Goal: Information Seeking & Learning: Learn about a topic

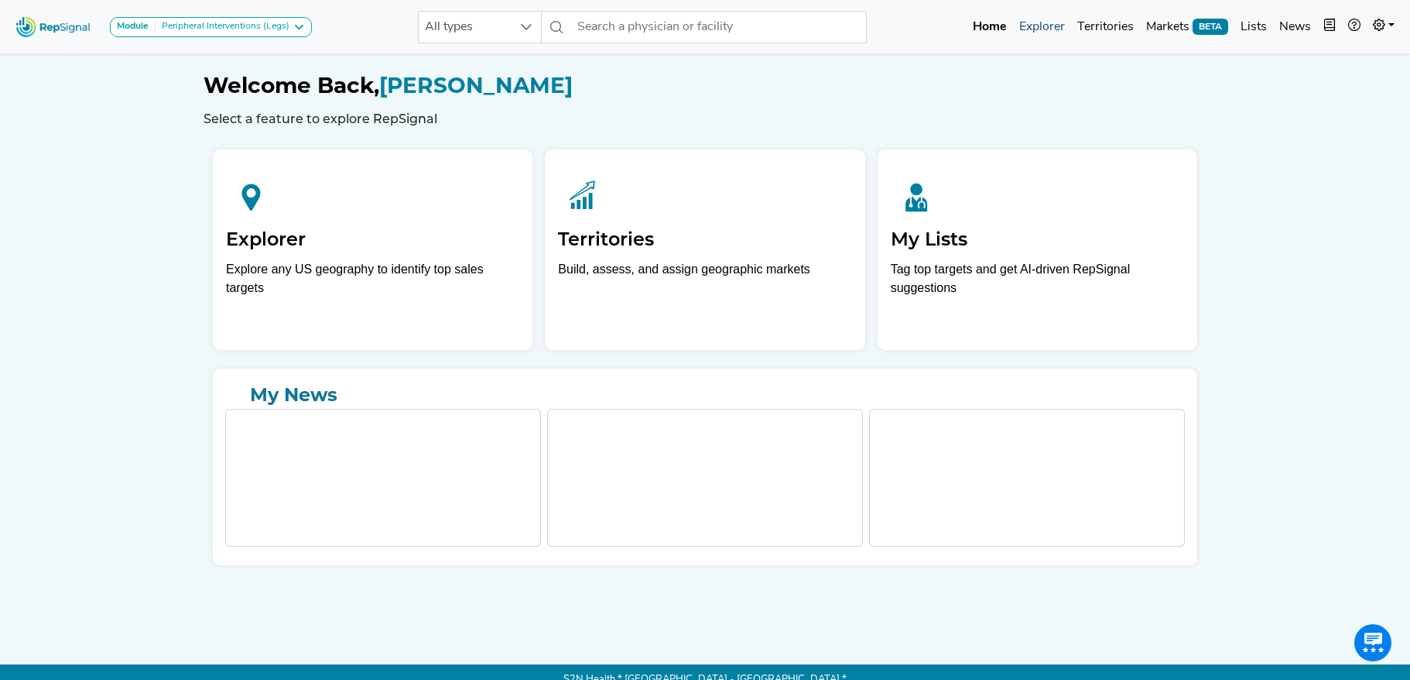
click at [1050, 35] on link "Explorer" at bounding box center [1042, 27] width 58 height 31
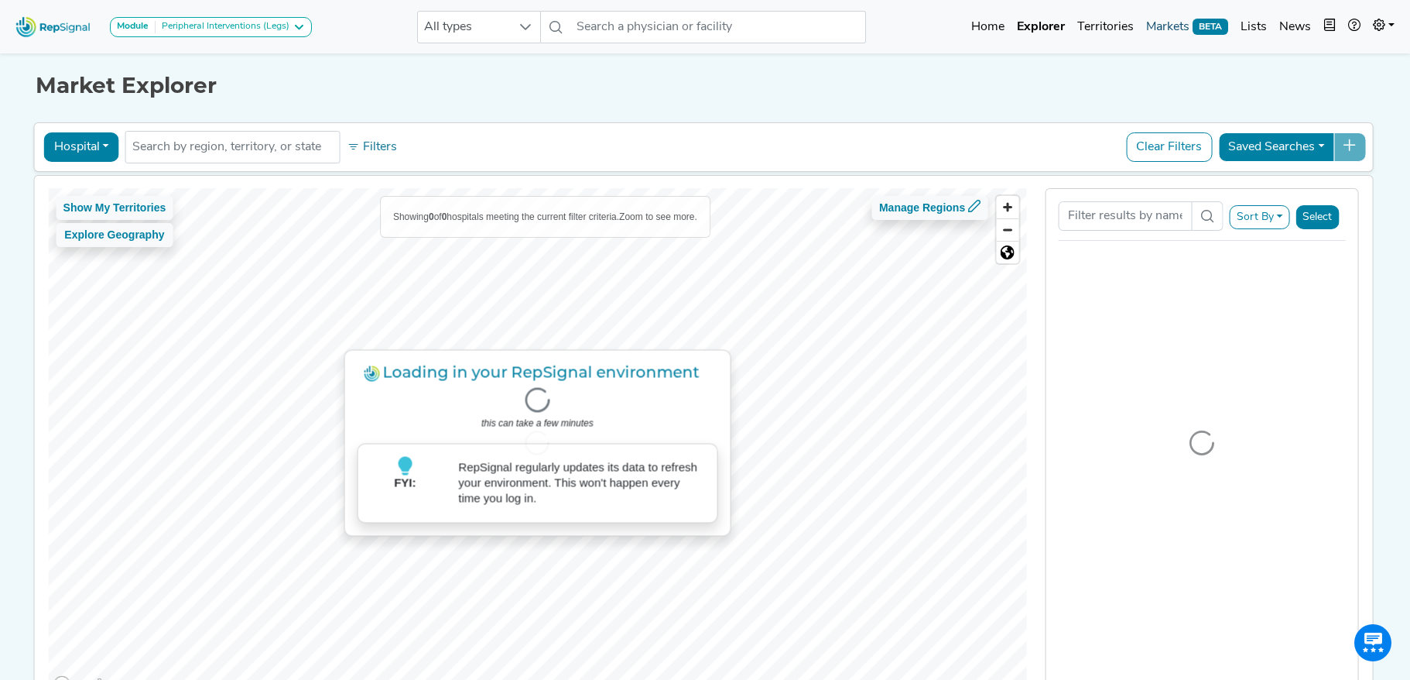
click at [1159, 31] on link "Markets BETA" at bounding box center [1187, 27] width 94 height 31
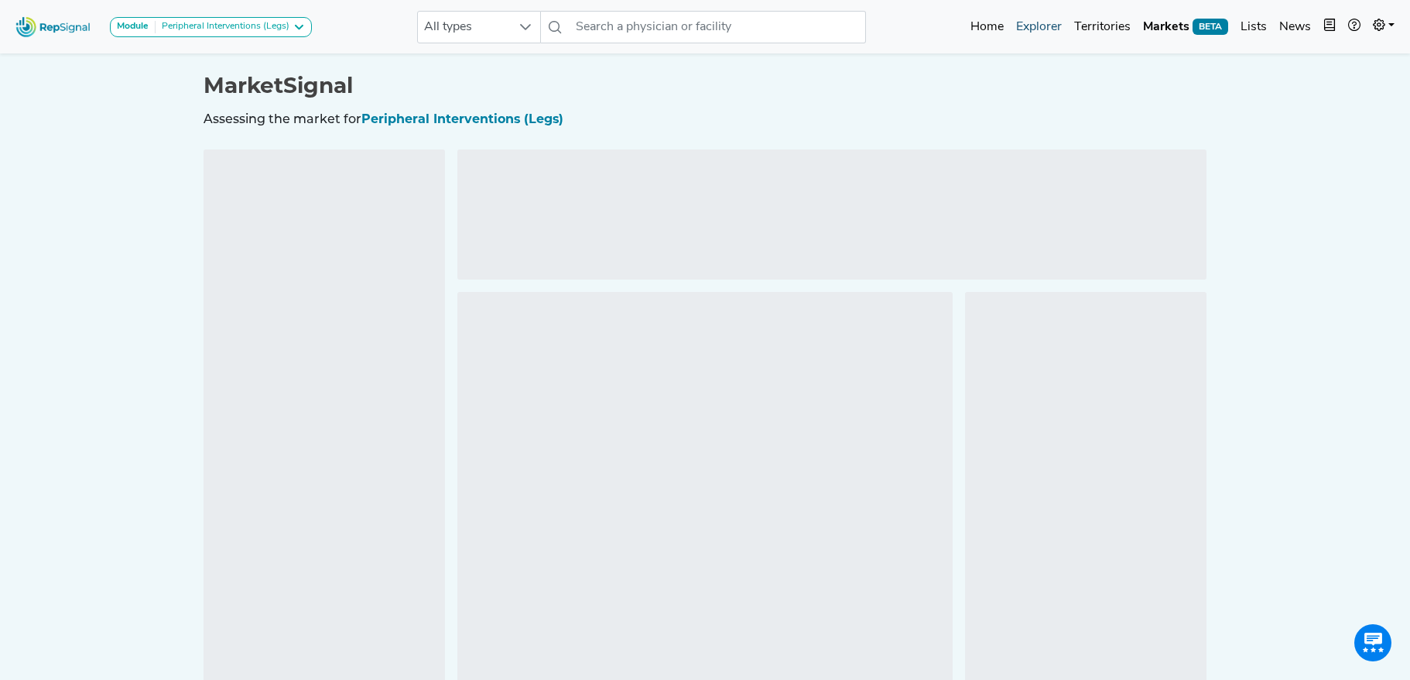
click at [1042, 23] on link "Explorer" at bounding box center [1039, 27] width 58 height 31
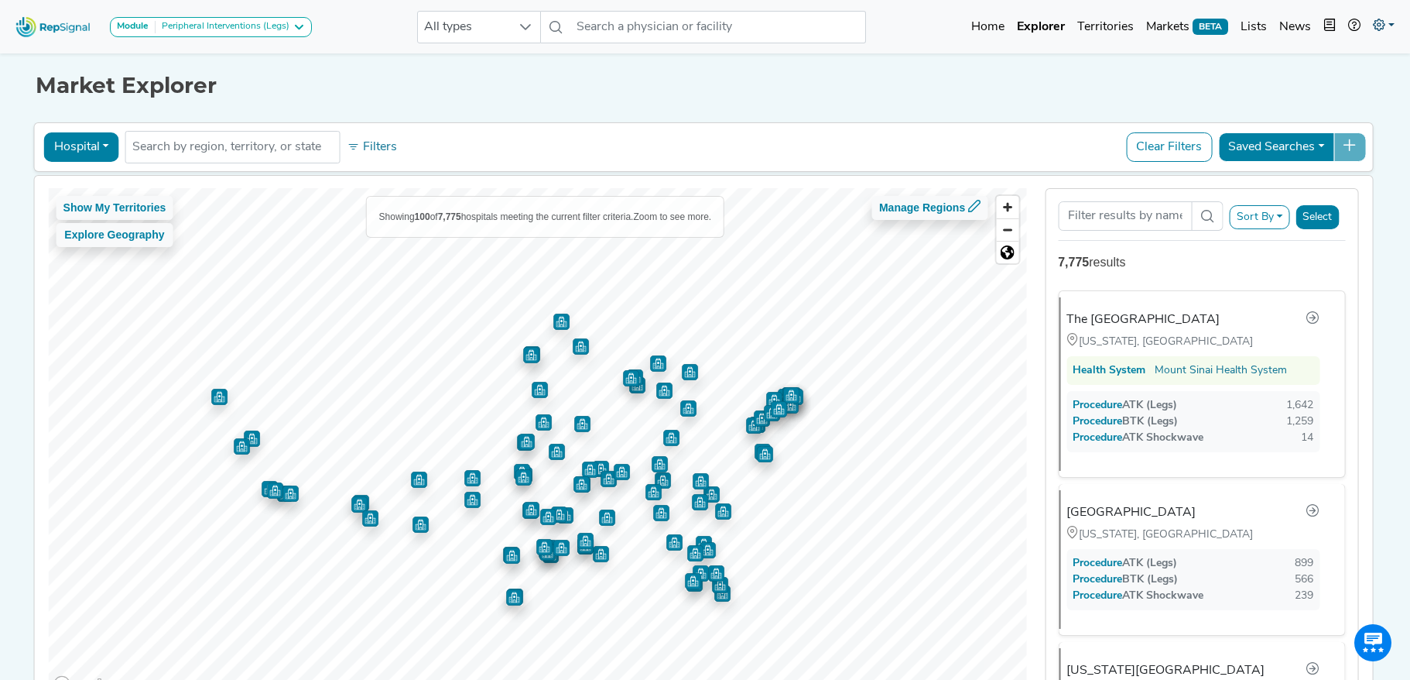
click at [1385, 22] on icon at bounding box center [1379, 25] width 12 height 12
click at [1314, 98] on link "Admin" at bounding box center [1339, 97] width 122 height 31
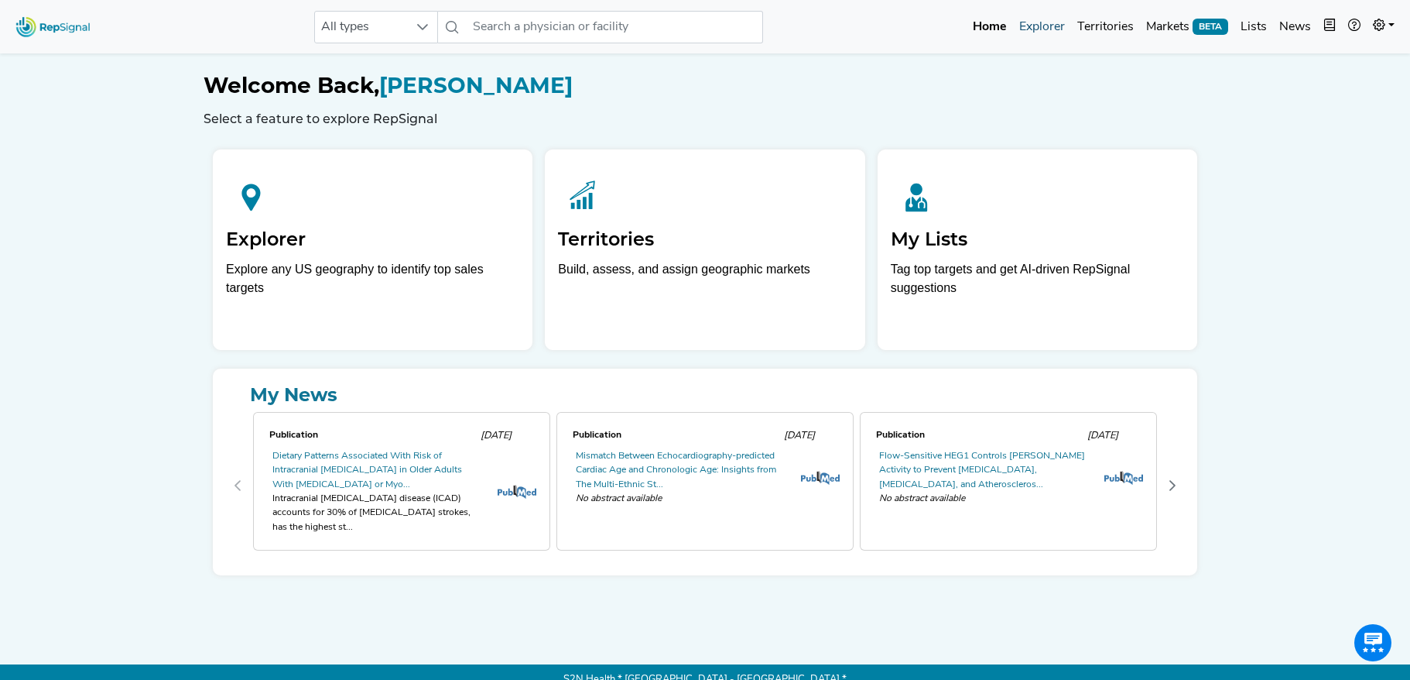
click at [1030, 32] on link "Explorer" at bounding box center [1042, 27] width 58 height 31
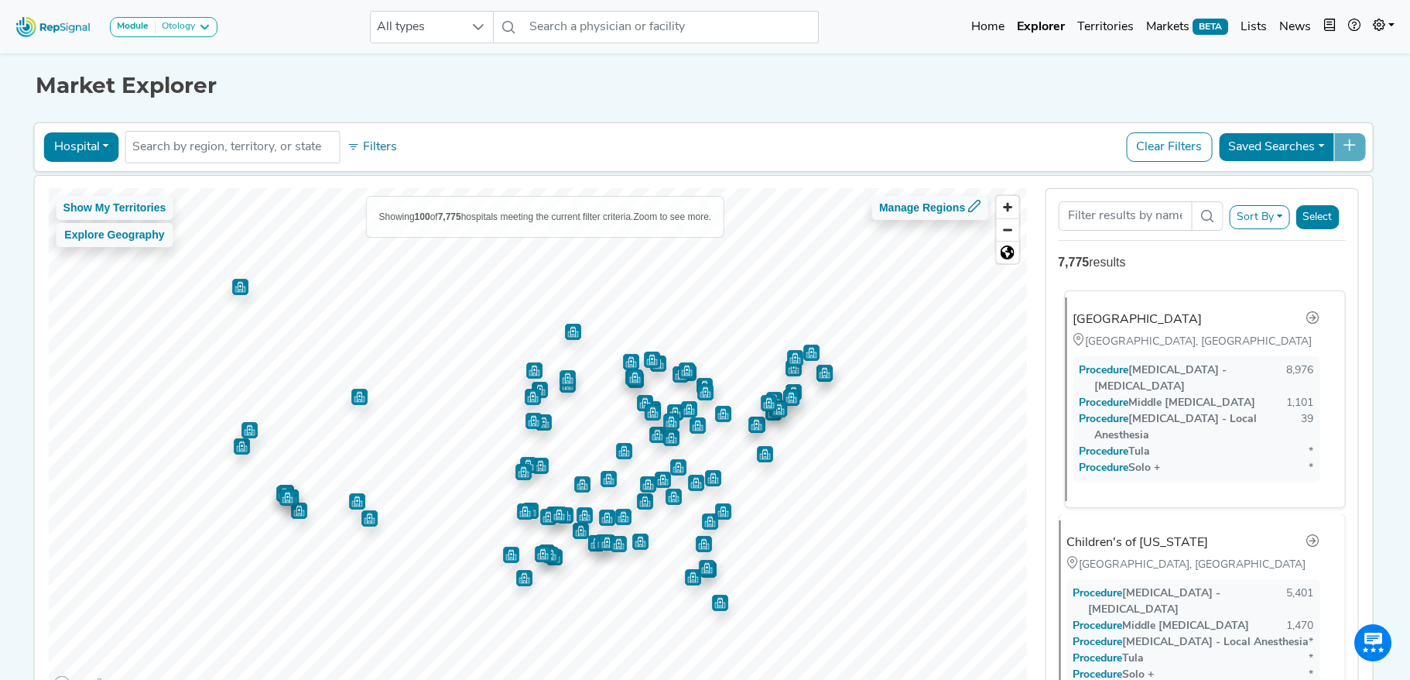
click at [1199, 329] on div "Cincinnati Children's Hospital Medical Center" at bounding box center [1137, 319] width 129 height 19
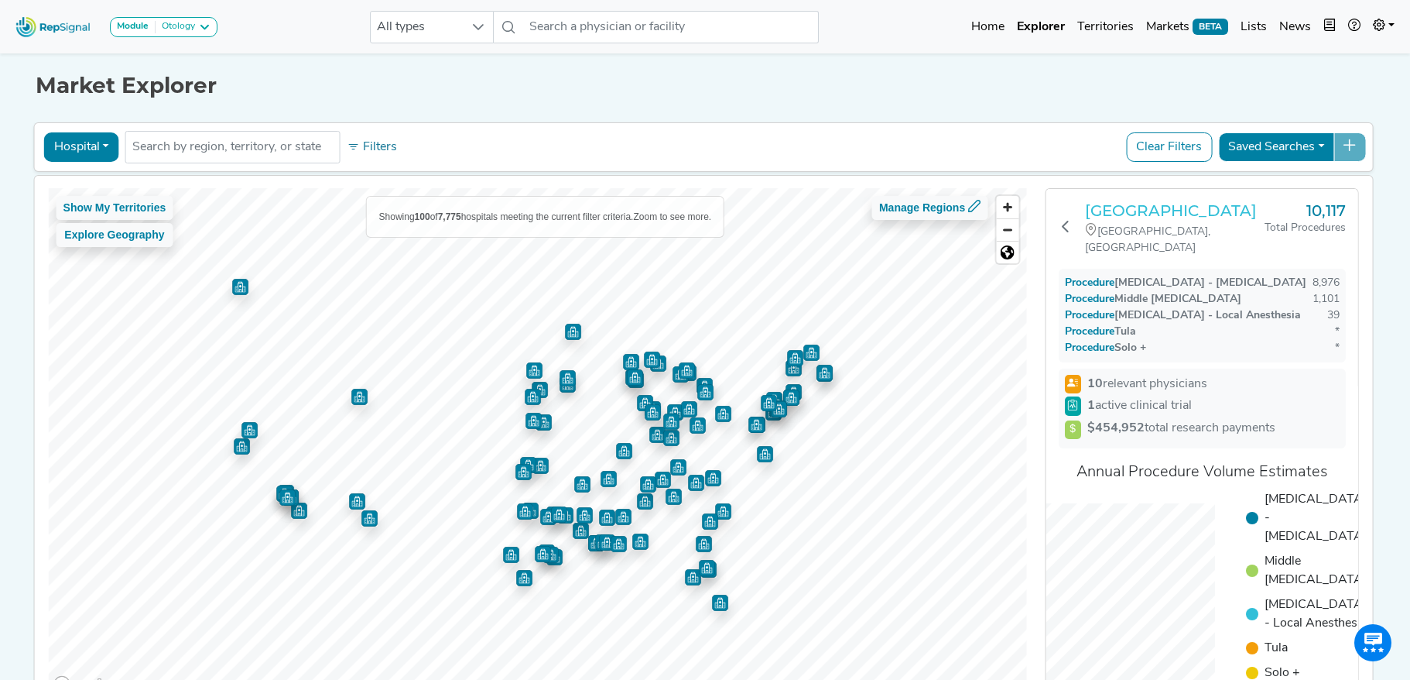
click at [1183, 220] on h3 "Cincinnati Children's Hospital Medical Center" at bounding box center [1175, 210] width 180 height 19
click at [1126, 220] on h3 "Cincinnati Children's Hospital Medical Center" at bounding box center [1175, 210] width 180 height 19
click at [1115, 220] on h3 "Cincinnati Children's Hospital Medical Center" at bounding box center [1175, 210] width 180 height 19
click at [1064, 232] on icon at bounding box center [1065, 226] width 12 height 12
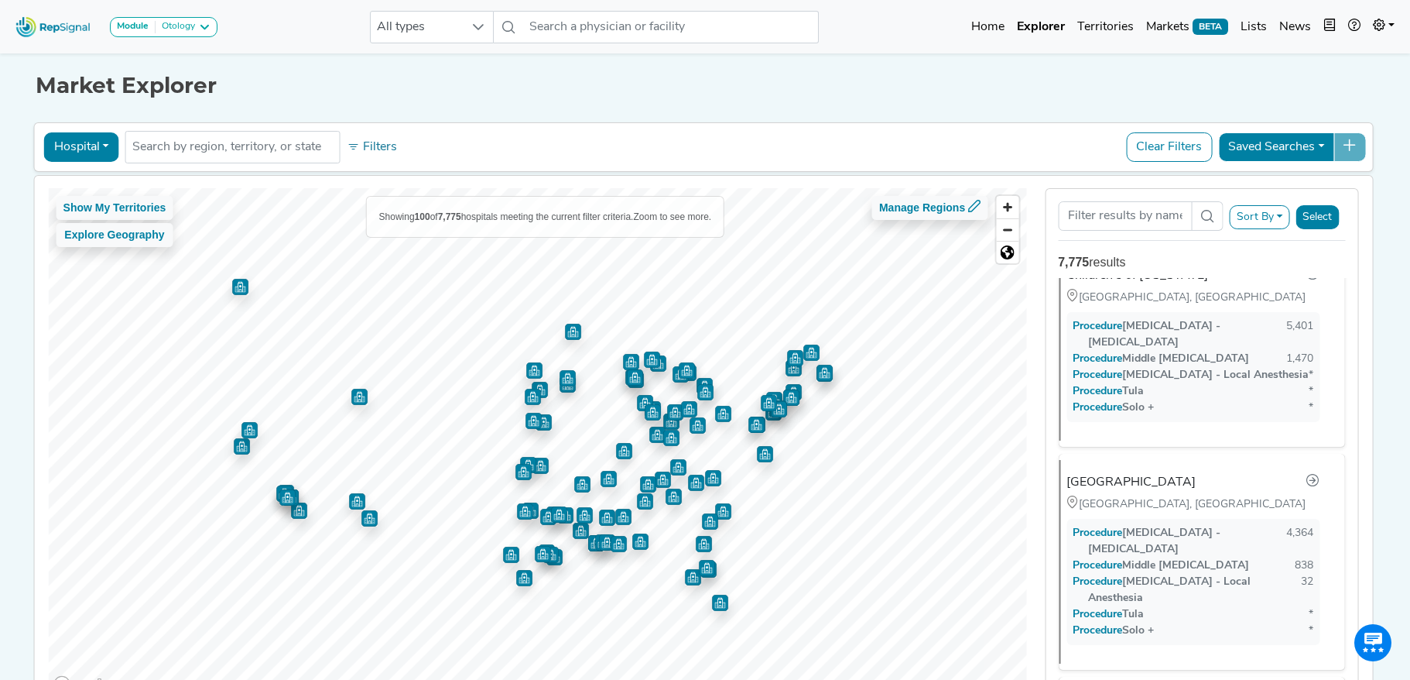
scroll to position [274, 0]
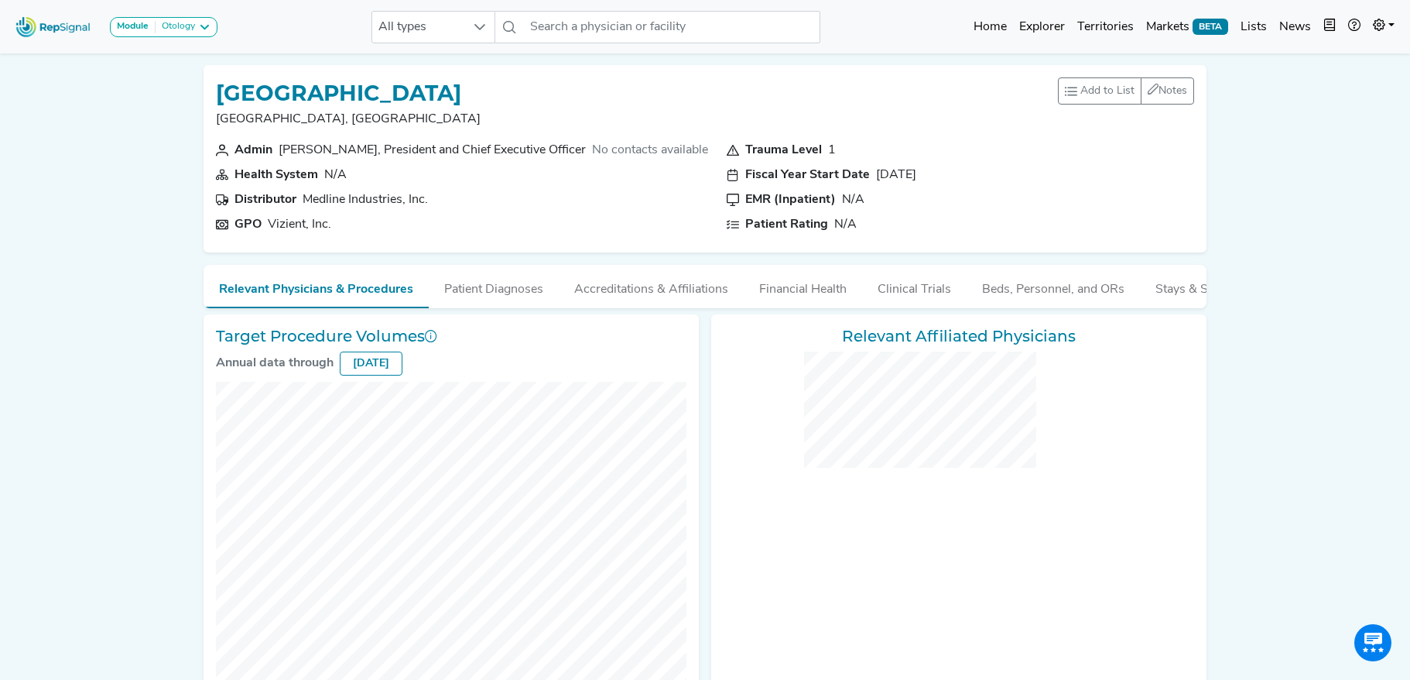
checkbox input "false"
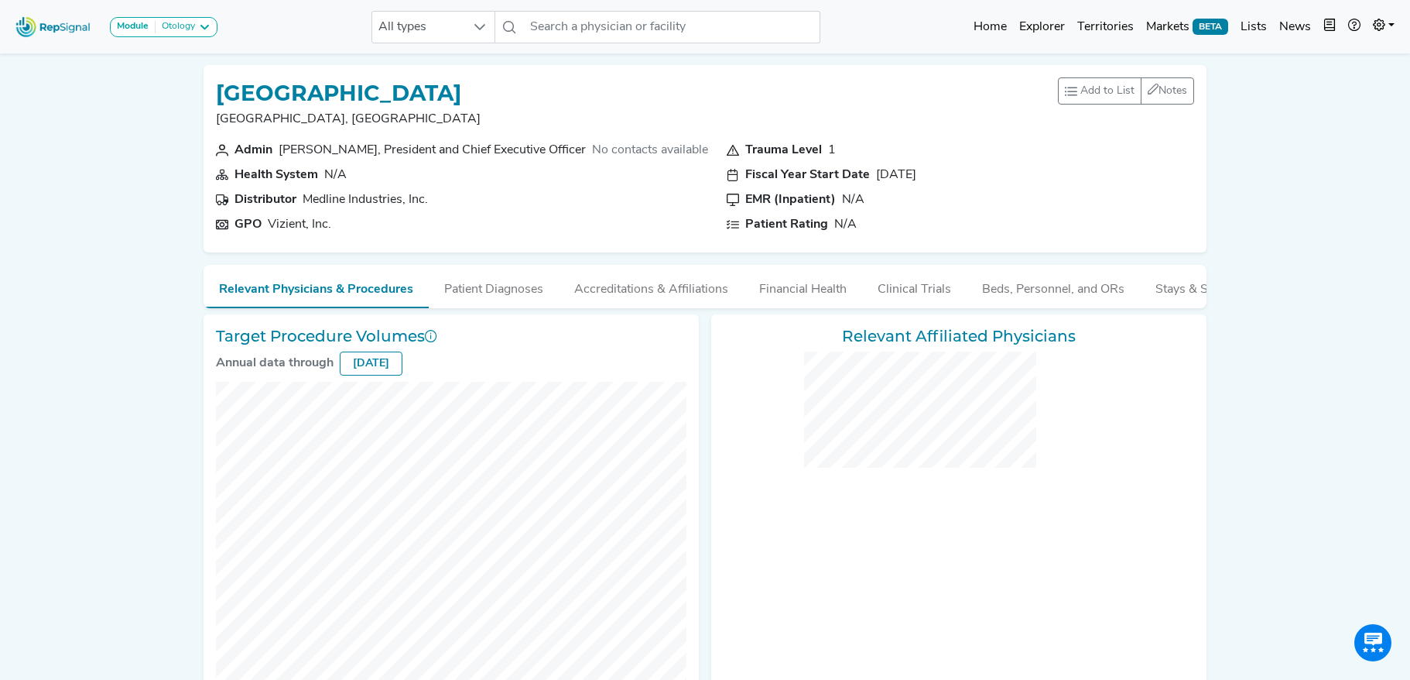
checkbox input "false"
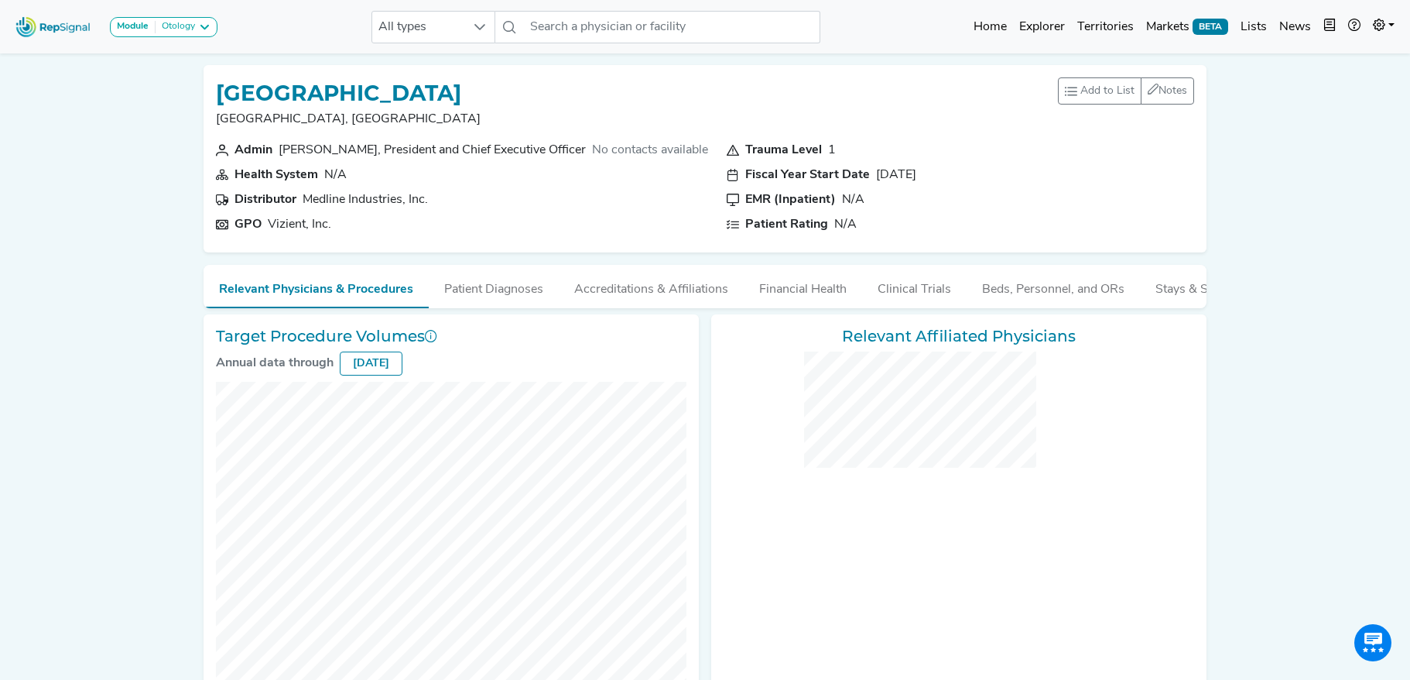
checkbox input "false"
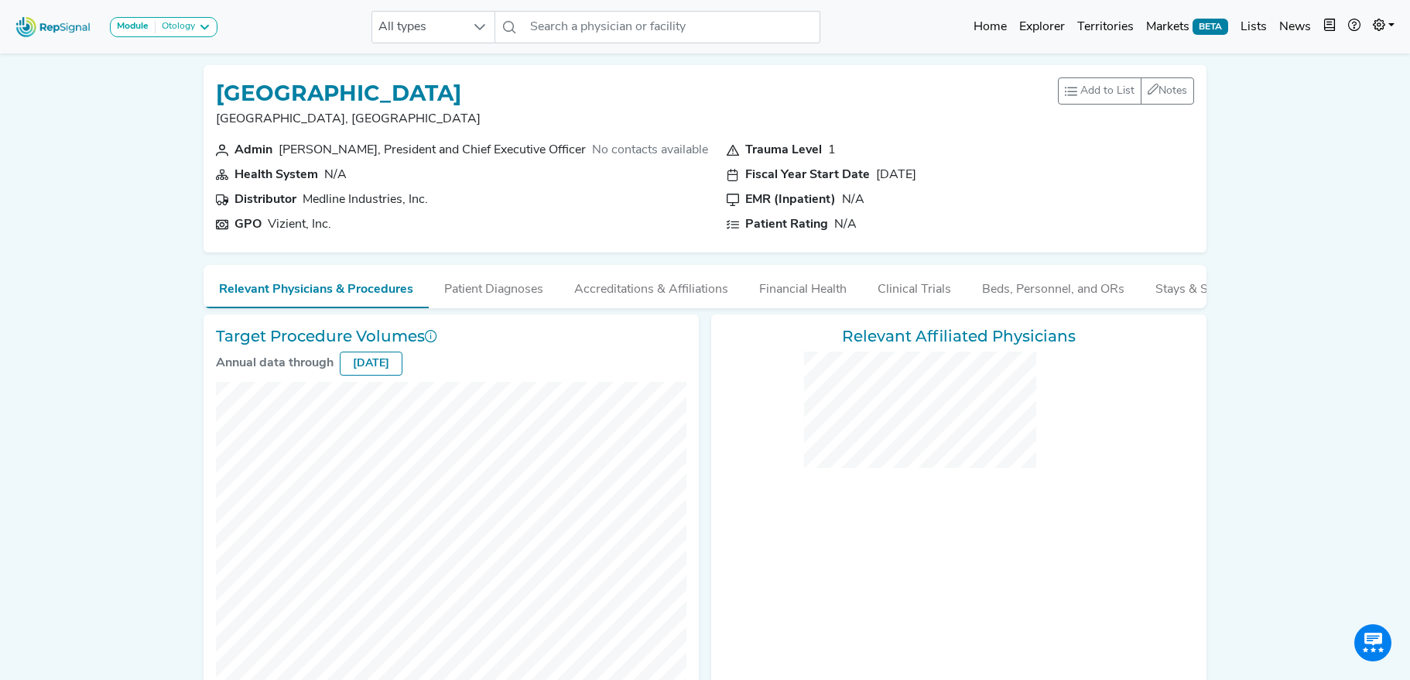
checkbox input "false"
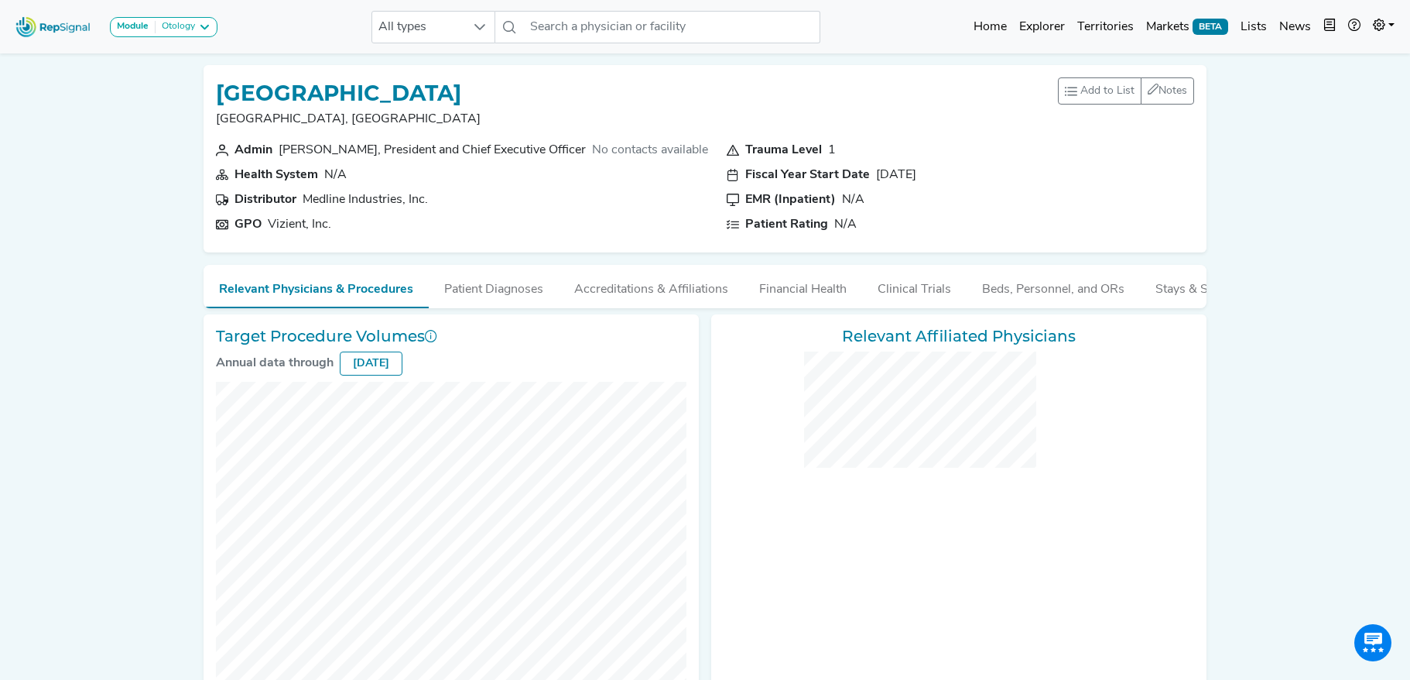
checkbox input "false"
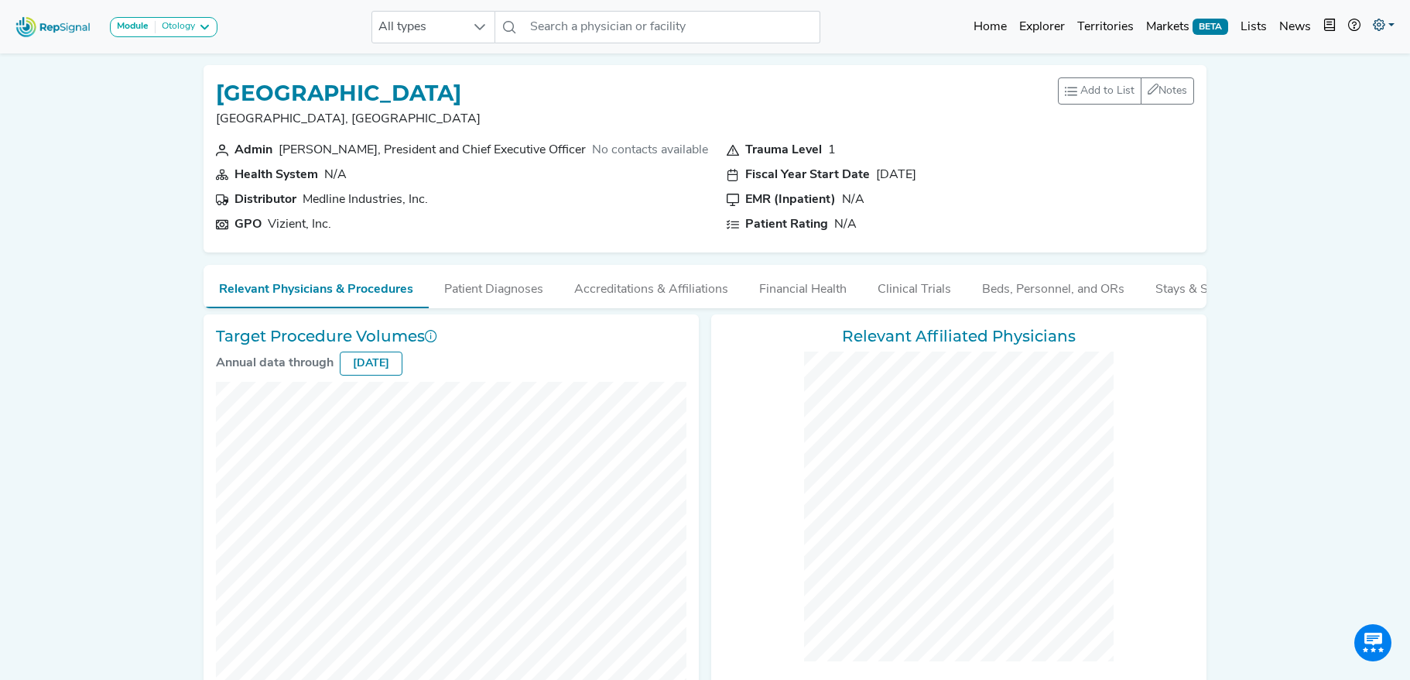
click at [1376, 25] on icon at bounding box center [1379, 25] width 12 height 12
click at [1305, 93] on link "Admin" at bounding box center [1339, 97] width 122 height 31
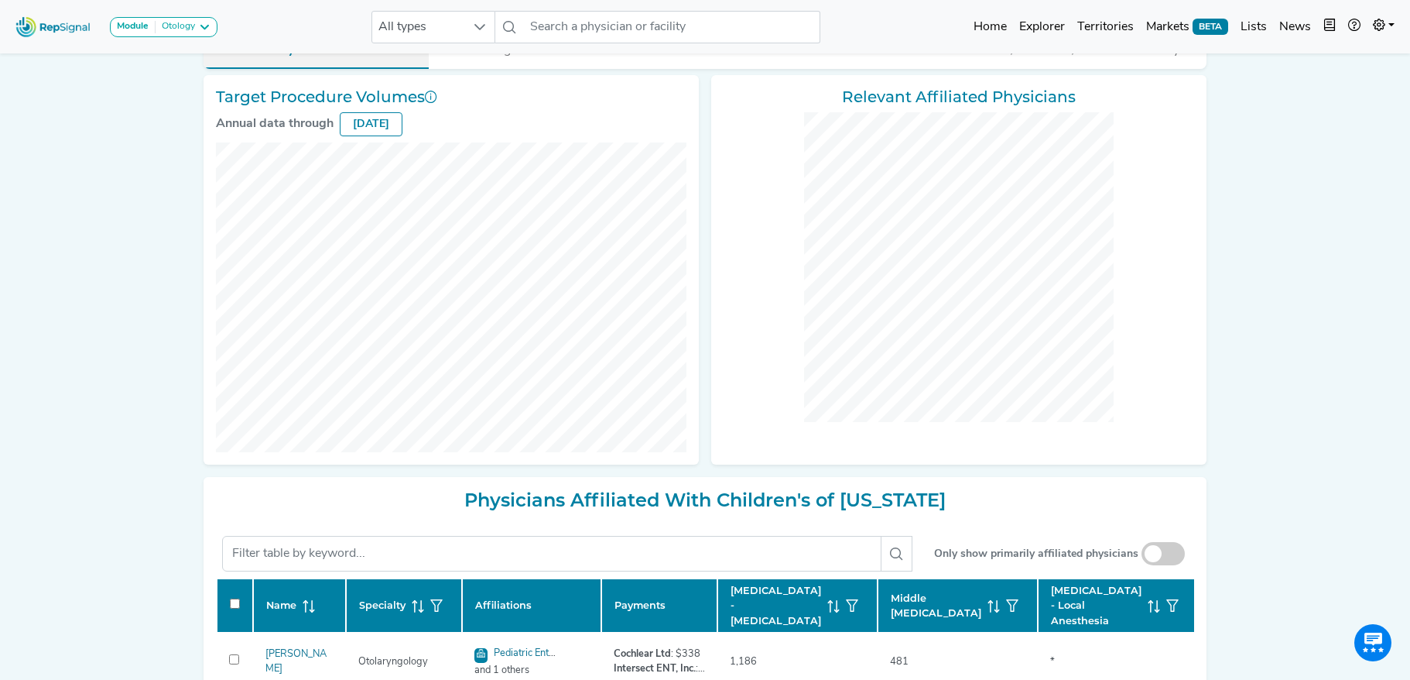
scroll to position [239, 0]
